Goal: Information Seeking & Learning: Learn about a topic

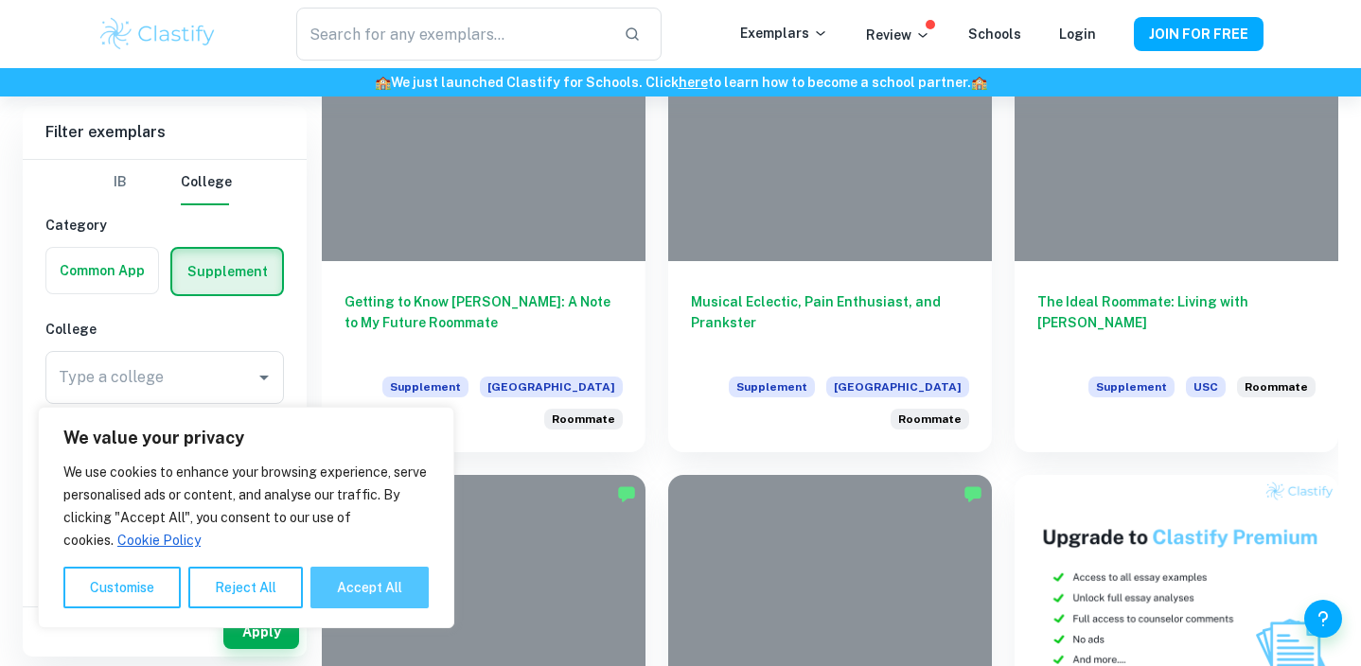
scroll to position [619, 0]
click at [364, 586] on button "Accept All" at bounding box center [369, 588] width 118 height 42
checkbox input "true"
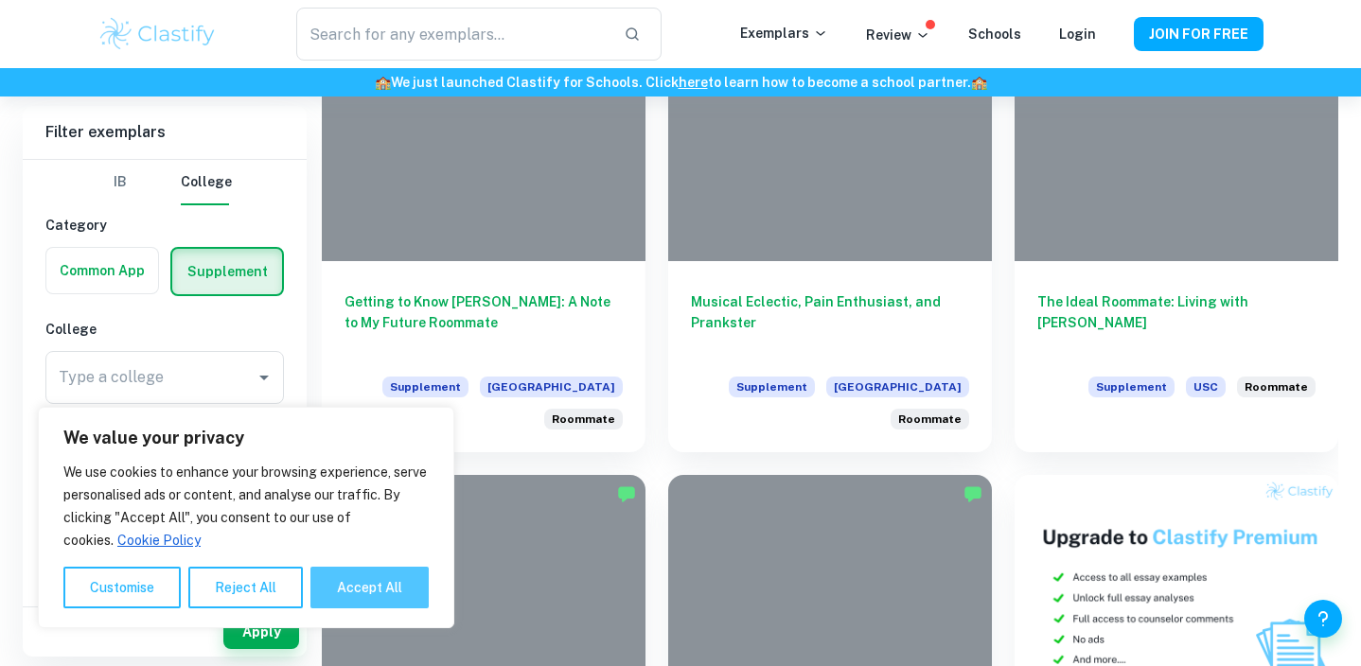
checkbox input "true"
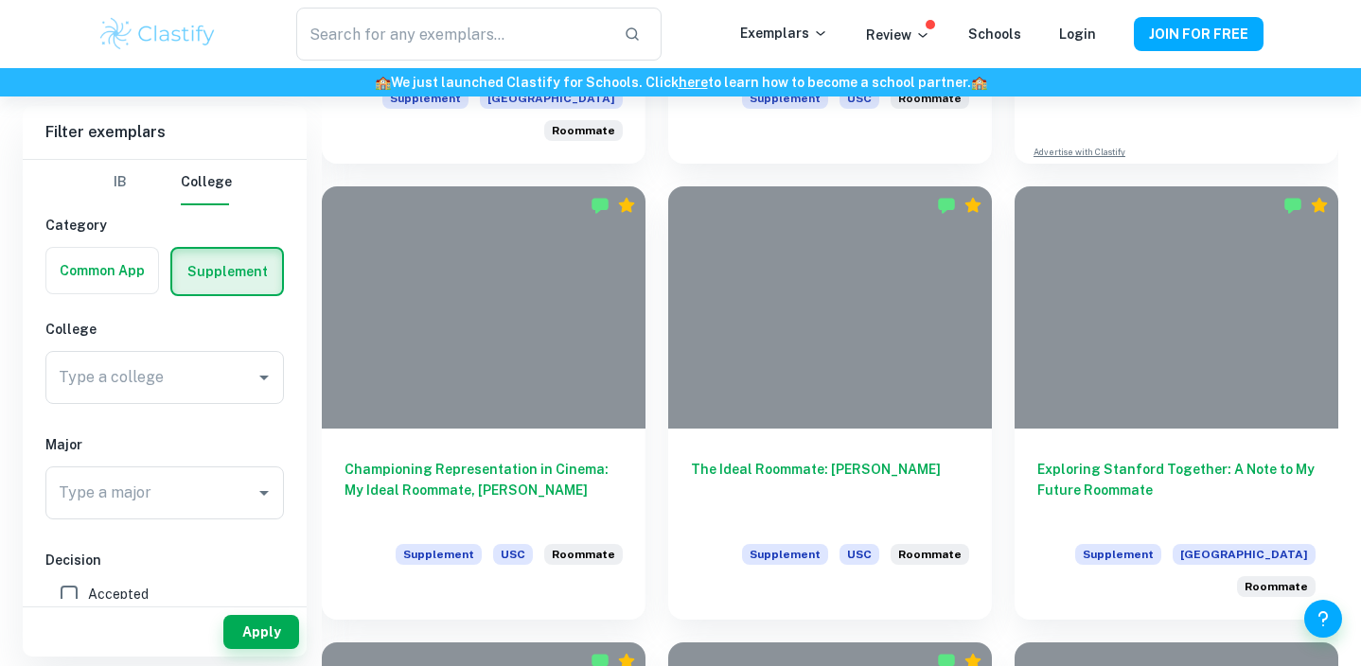
scroll to position [1362, 0]
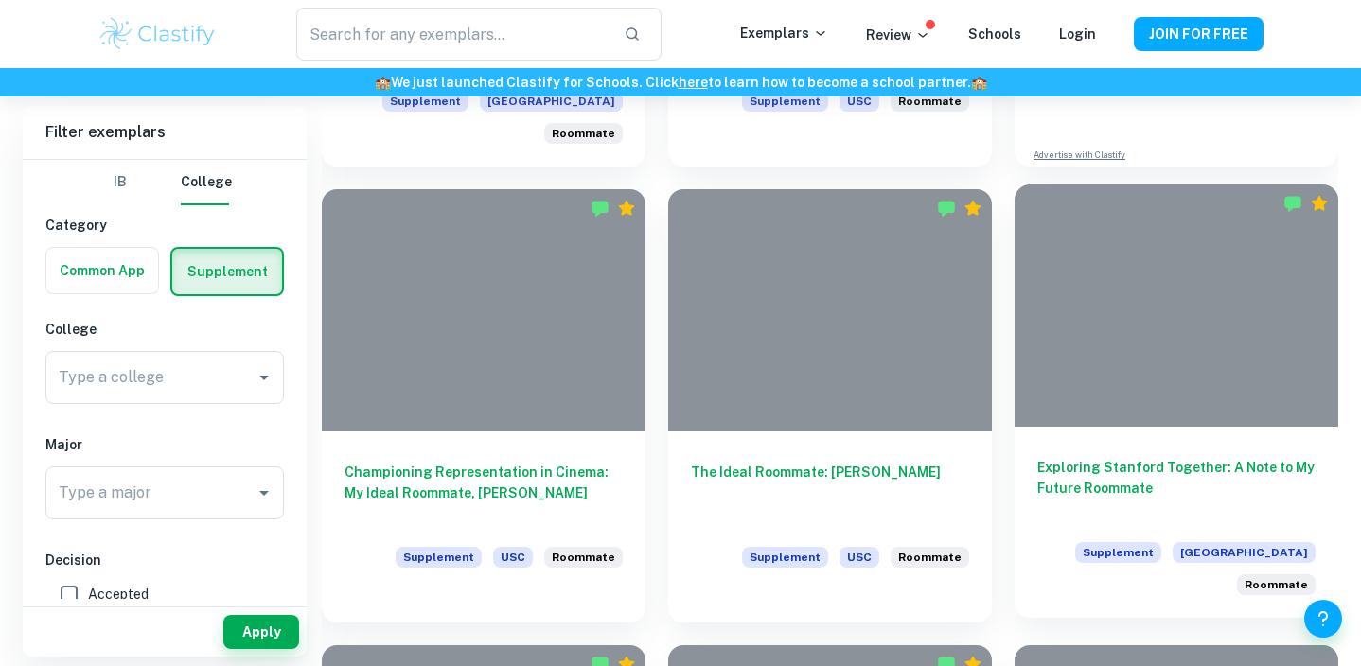
click at [1118, 447] on div "Exploring Stanford Together: A Note to My Future Roommate Supplement Stanford U…" at bounding box center [1176, 522] width 324 height 191
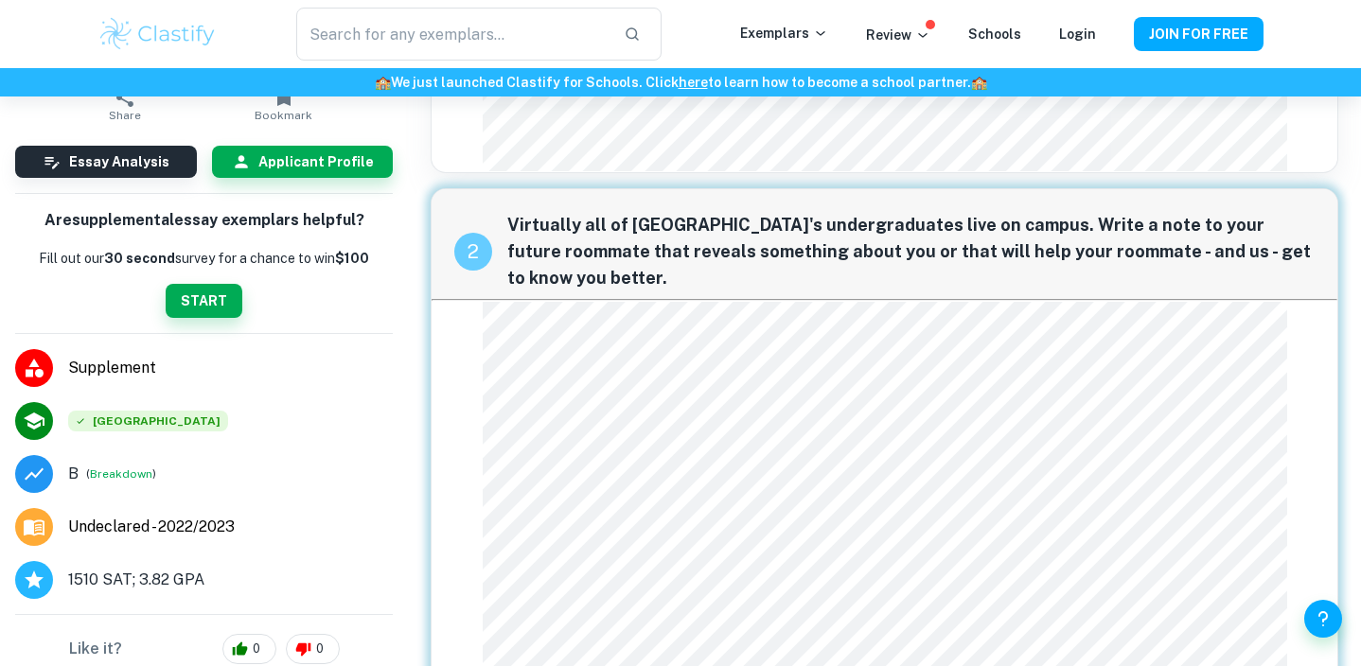
scroll to position [516, 0]
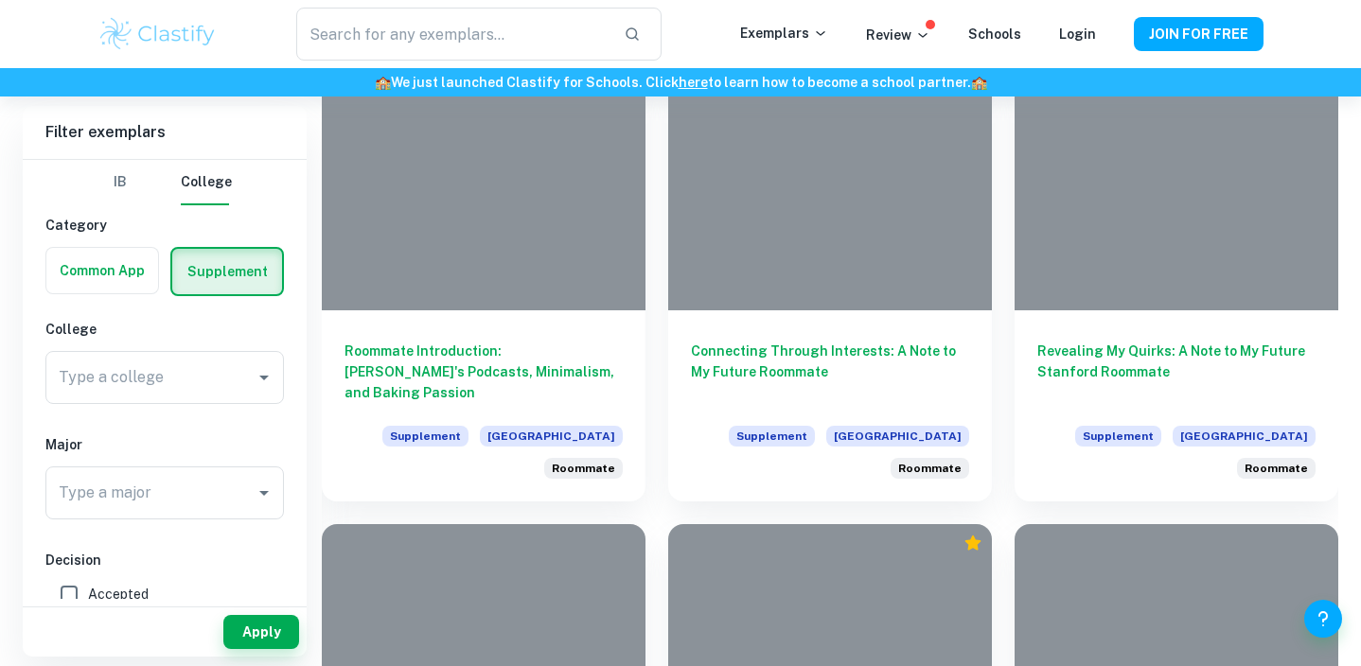
scroll to position [2404, 0]
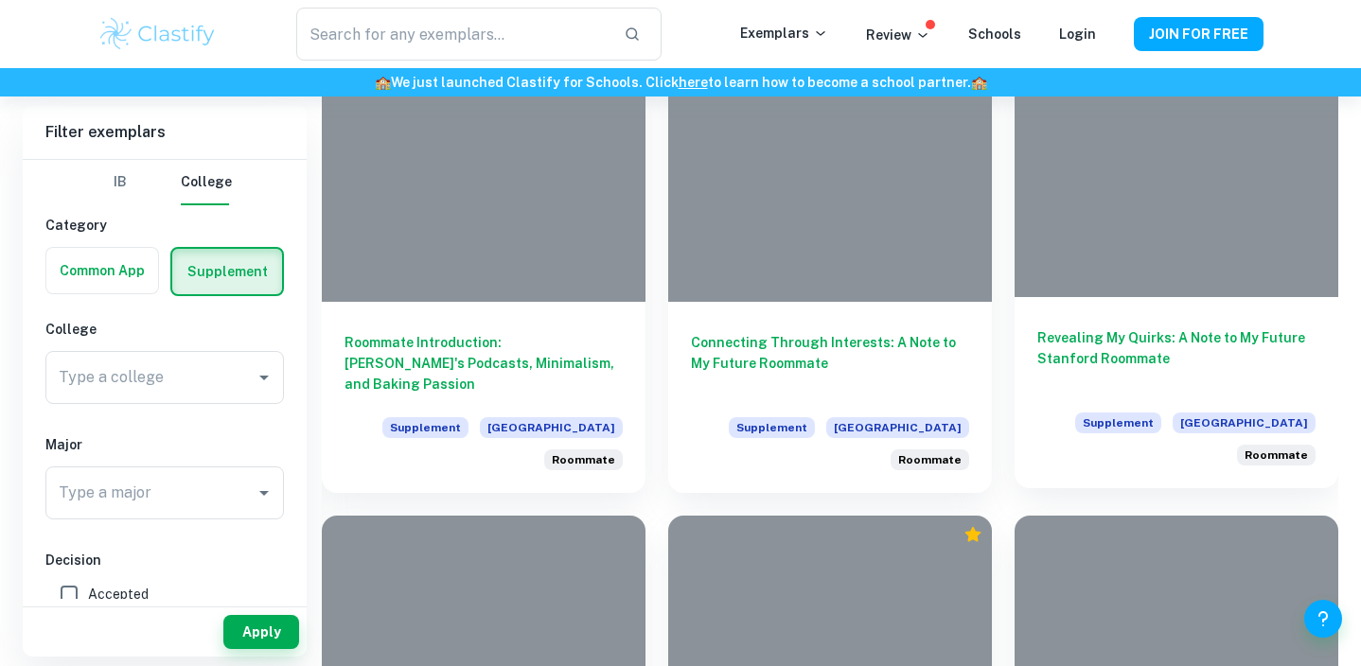
click at [1117, 340] on h6 "Revealing My Quirks: A Note to My Future Stanford Roommate" at bounding box center [1176, 358] width 278 height 62
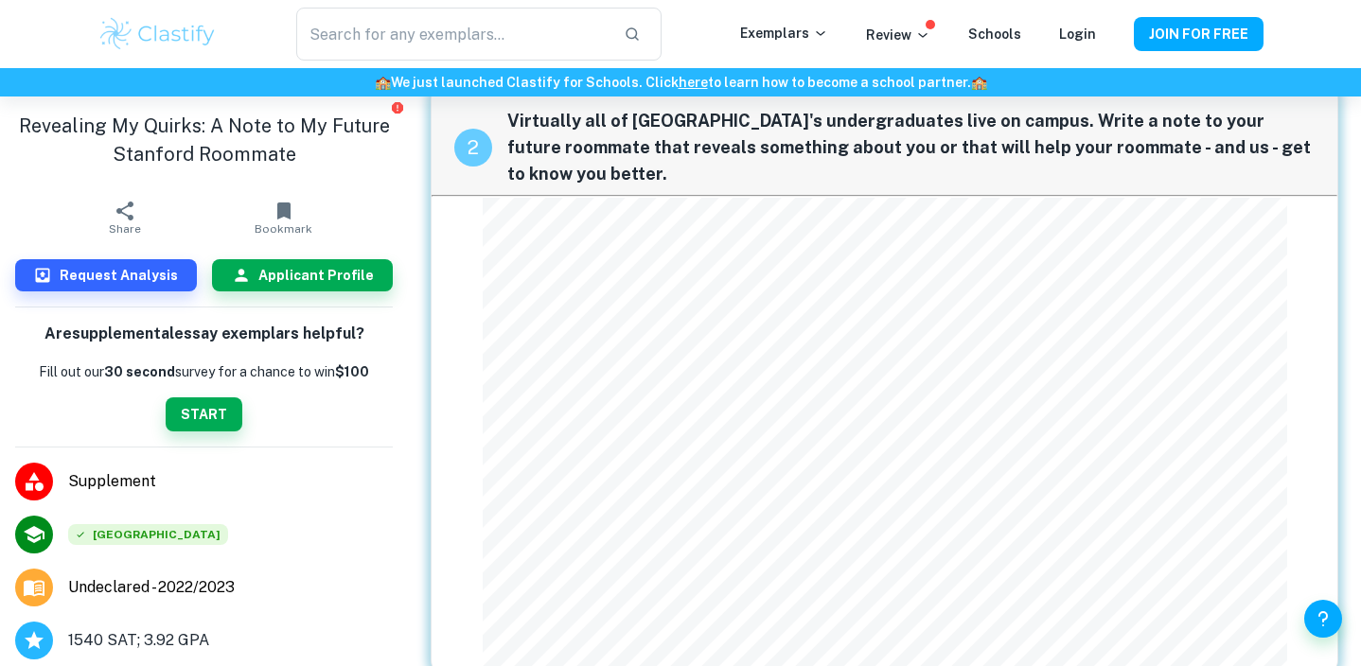
scroll to position [604, 0]
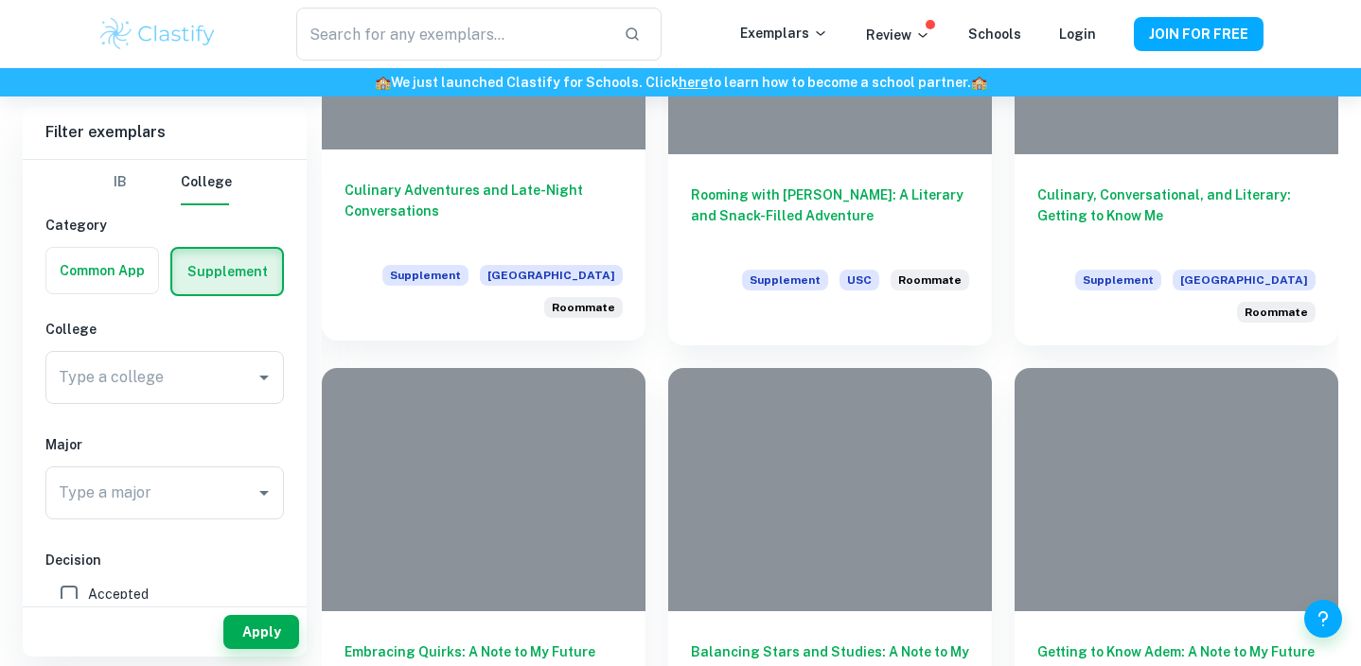
scroll to position [4376, 0]
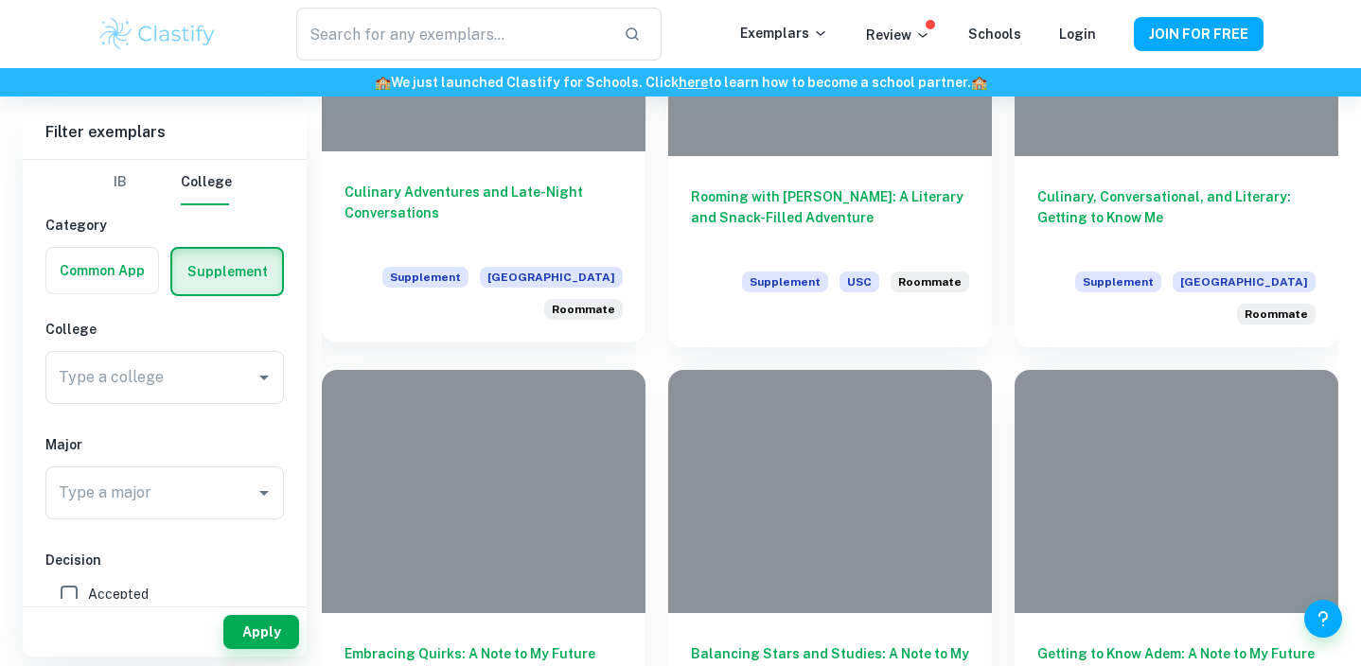
click at [447, 222] on h6 "Culinary Adventures and Late-Night Conversations" at bounding box center [483, 213] width 278 height 62
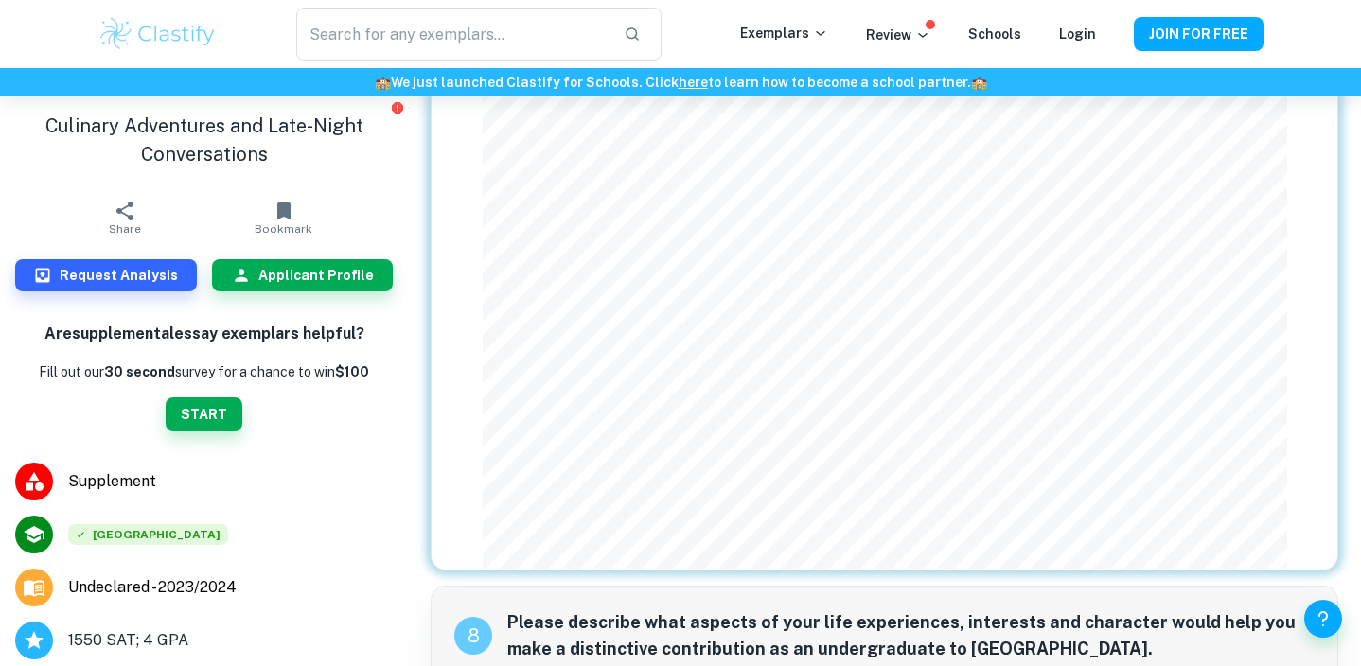
scroll to position [1909, 0]
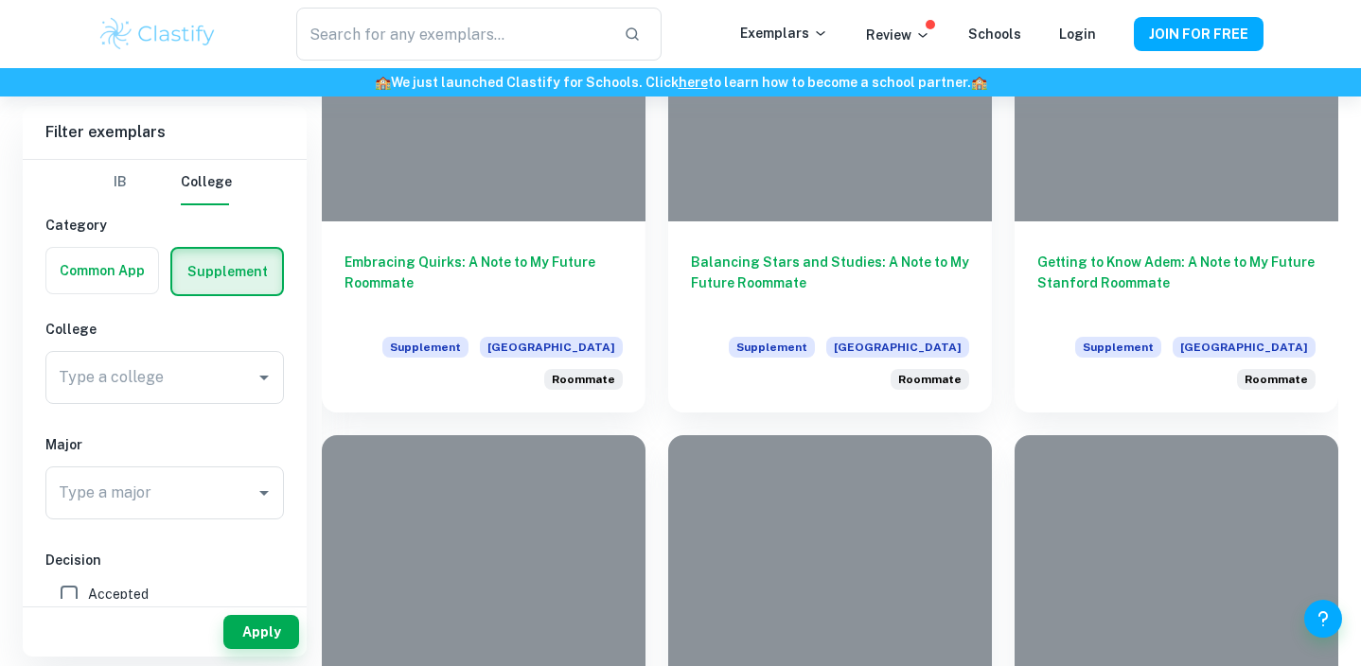
scroll to position [4771, 0]
